Goal: Task Accomplishment & Management: Manage account settings

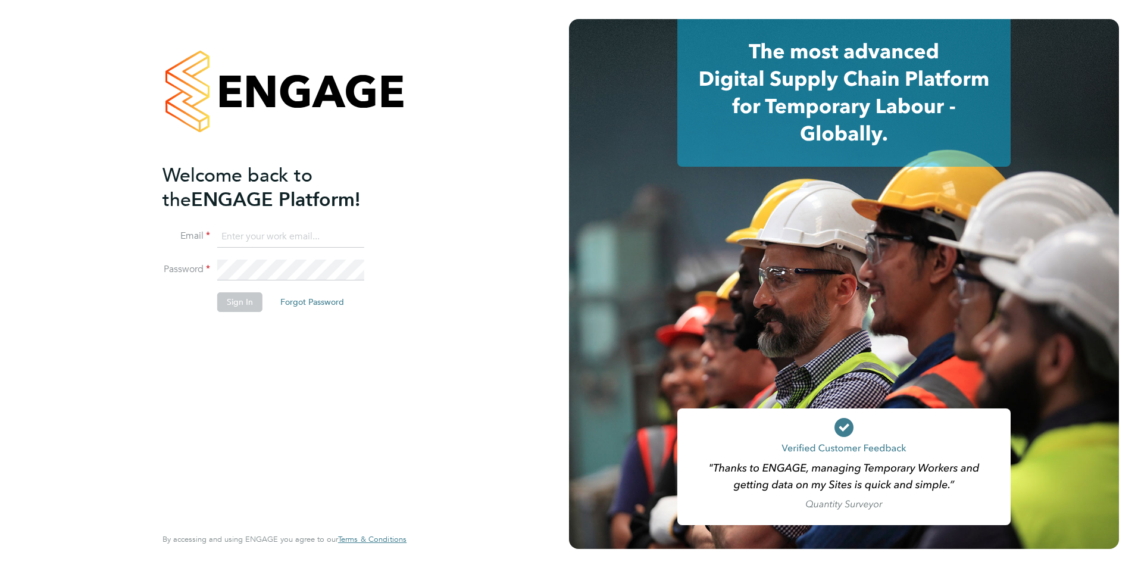
click at [227, 220] on ng-template "Welcome back to the ENGAGE Platform! Email Password Sign In Forgot Password" at bounding box center [278, 243] width 232 height 161
click at [231, 229] on input at bounding box center [290, 236] width 147 height 21
type input "[PERSON_NAME][EMAIL_ADDRESS][PERSON_NAME][DOMAIN_NAME]"
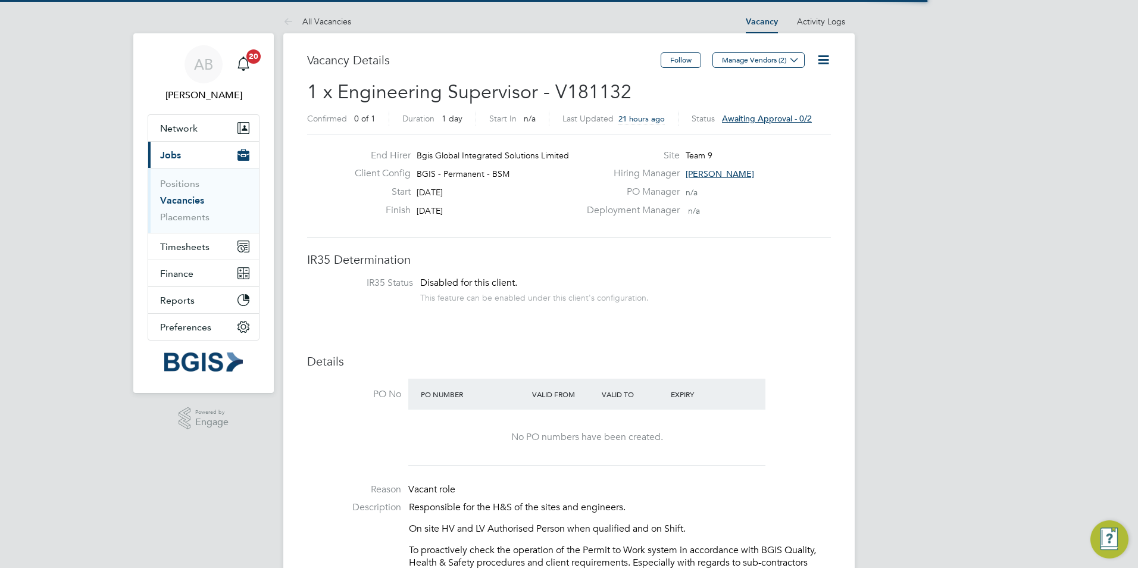
scroll to position [35, 83]
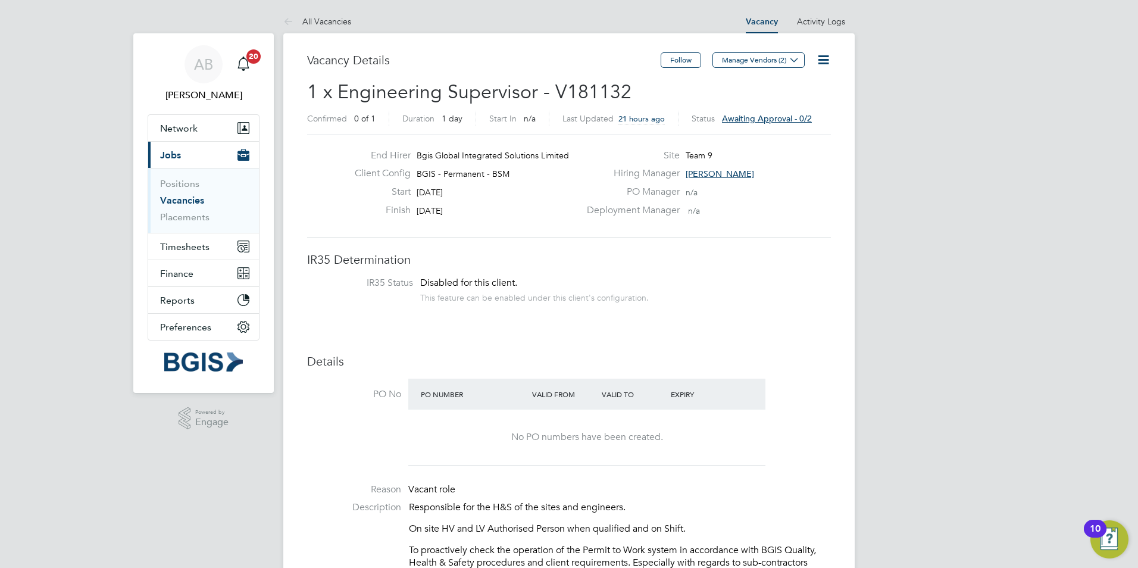
click at [765, 118] on span "Awaiting approval - 0/2" at bounding box center [767, 118] width 90 height 11
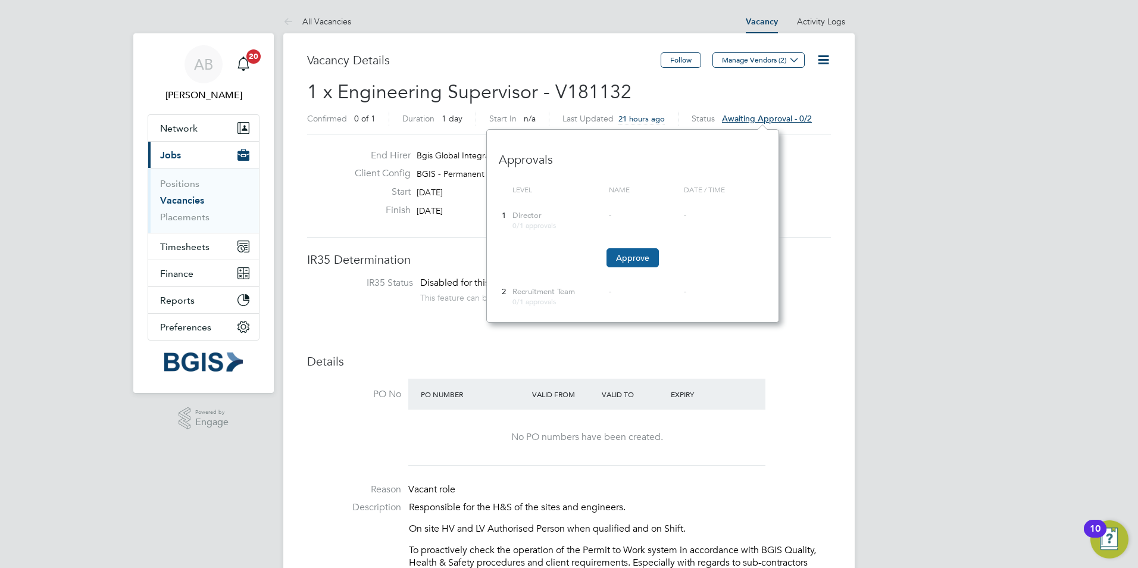
click at [630, 252] on button "Approve" at bounding box center [632, 257] width 52 height 19
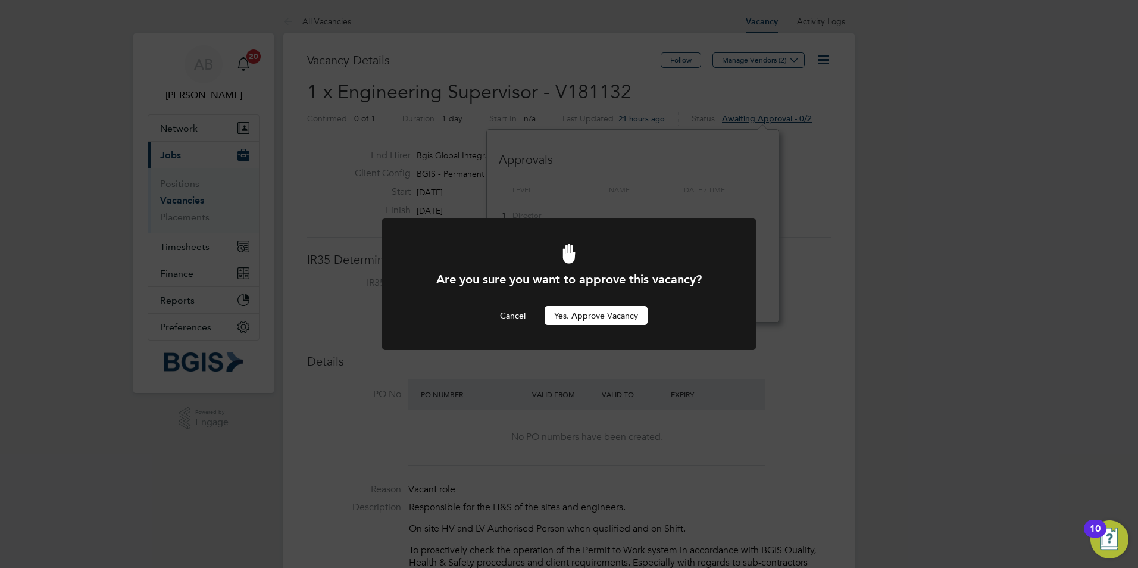
click at [593, 315] on button "Yes, Approve Vacancy" at bounding box center [596, 315] width 103 height 19
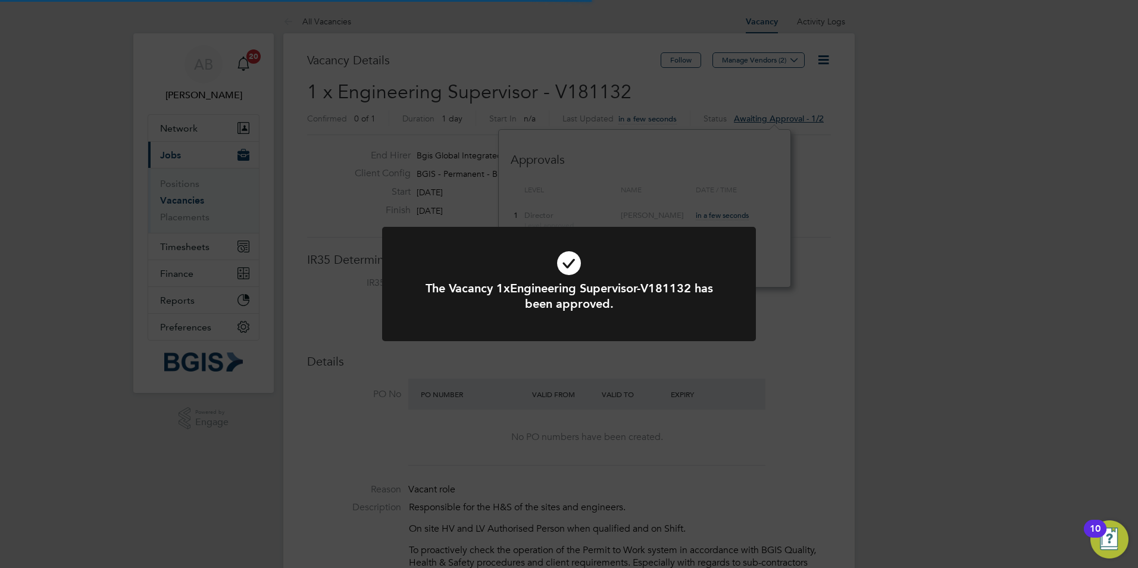
scroll to position [35, 83]
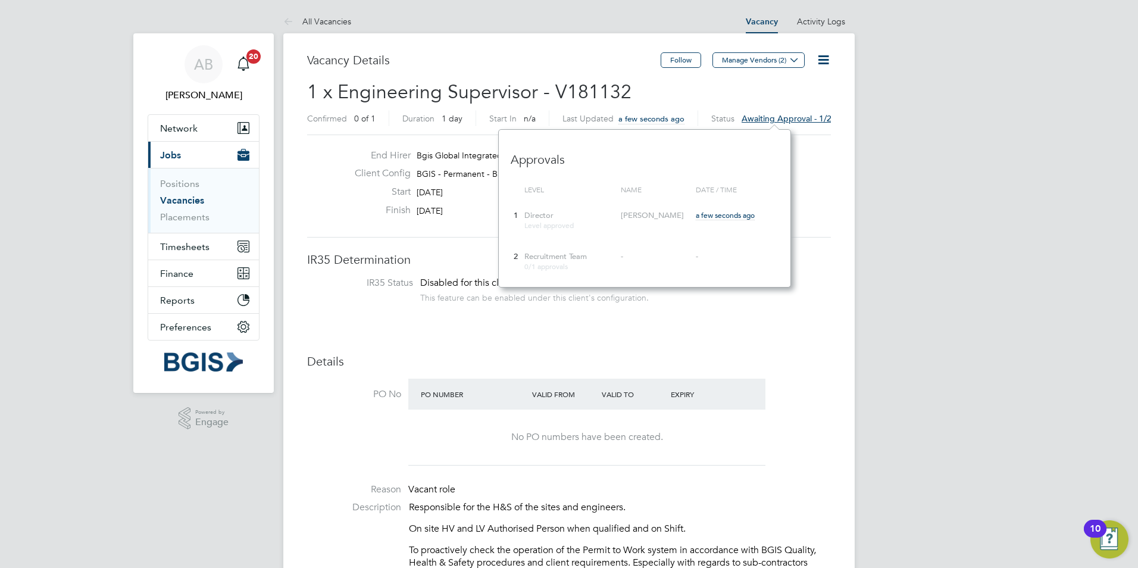
click at [784, 119] on span "Awaiting approval - 1/2" at bounding box center [786, 118] width 90 height 11
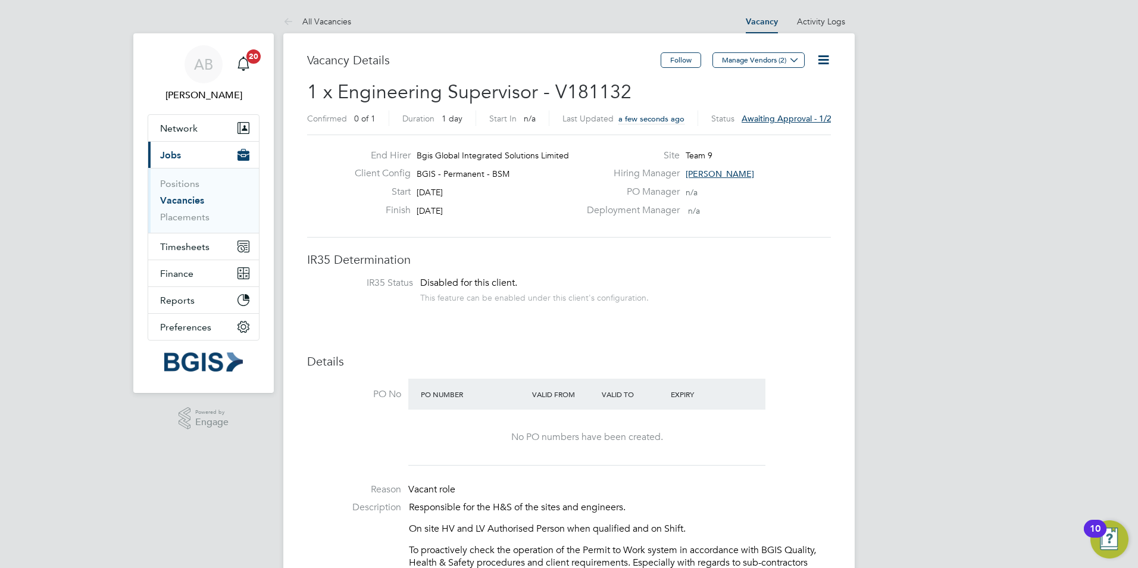
click at [790, 118] on span "Awaiting approval - 1/2" at bounding box center [786, 118] width 90 height 11
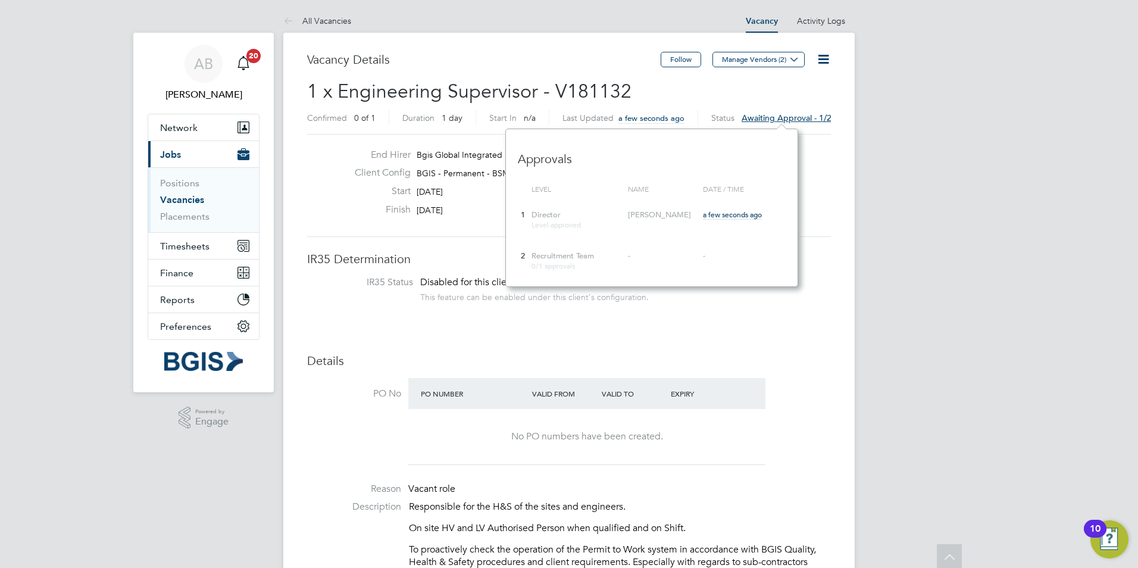
scroll to position [0, 0]
